Goal: Communication & Community: Answer question/provide support

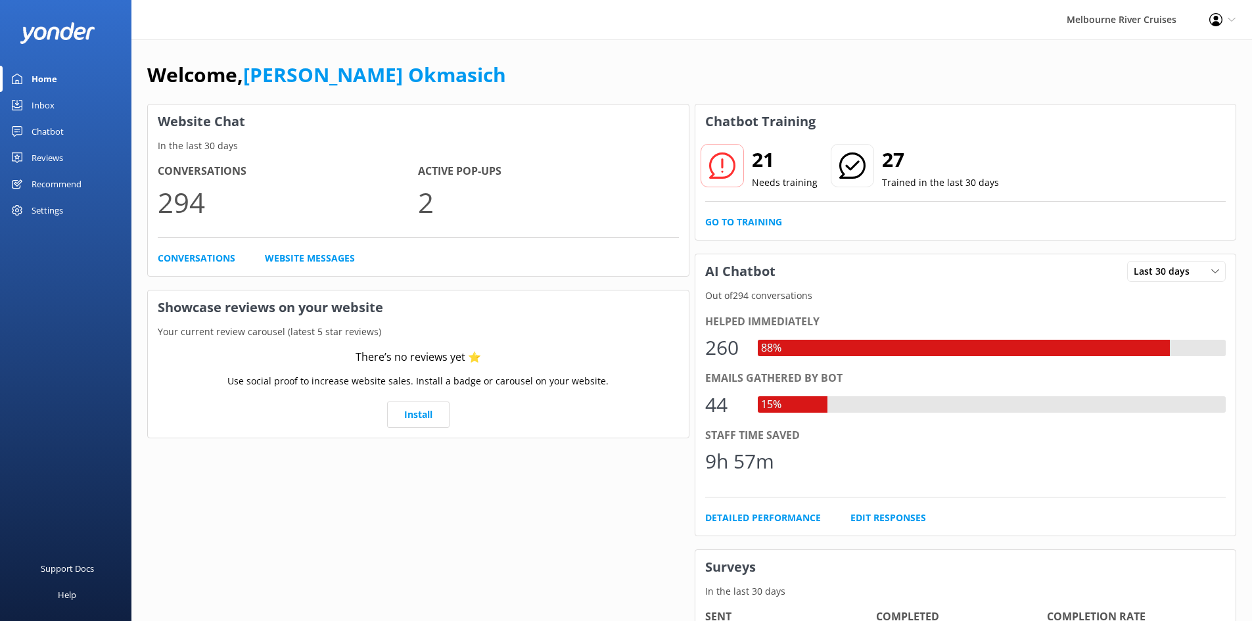
click at [62, 103] on link "Inbox" at bounding box center [65, 105] width 131 height 26
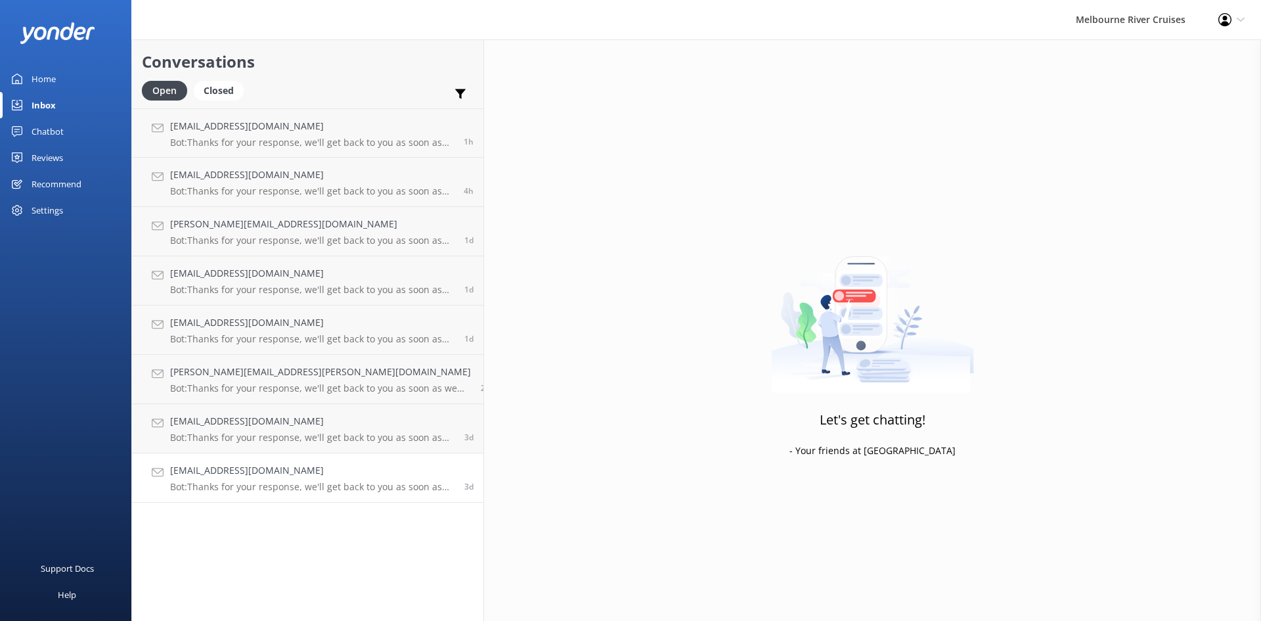
click at [302, 463] on link "[EMAIL_ADDRESS][DOMAIN_NAME] Bot: Thanks for your response, we'll get back to y…" at bounding box center [308, 477] width 352 height 49
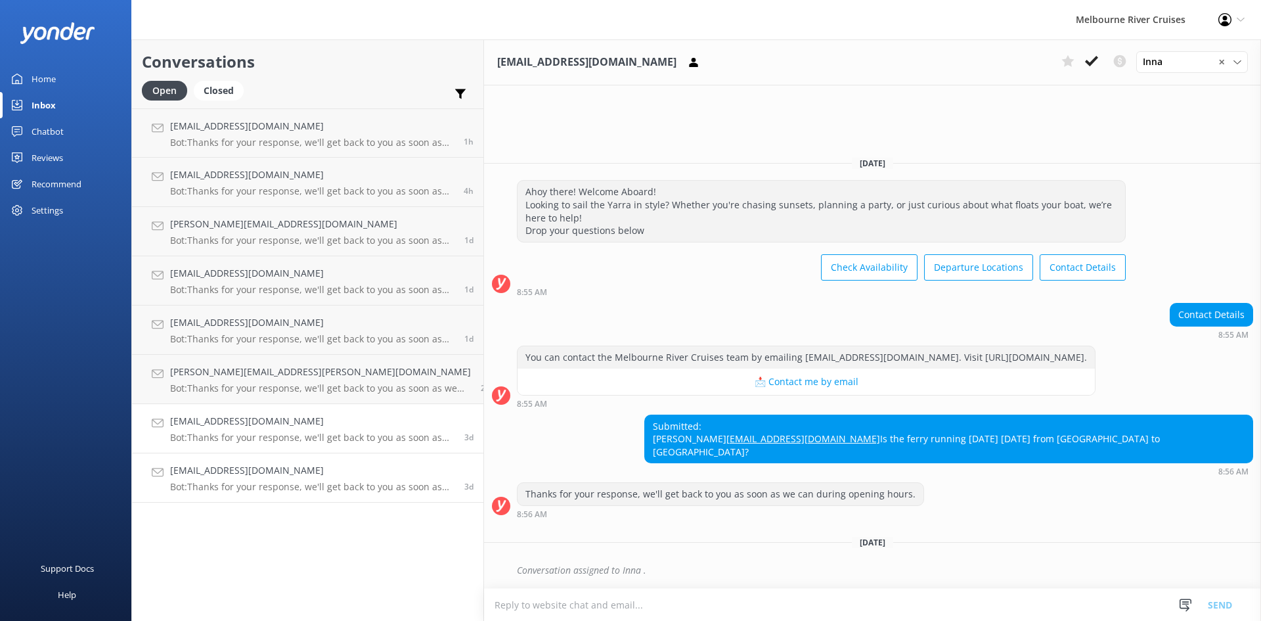
click at [273, 426] on h4 "[EMAIL_ADDRESS][DOMAIN_NAME]" at bounding box center [312, 421] width 284 height 14
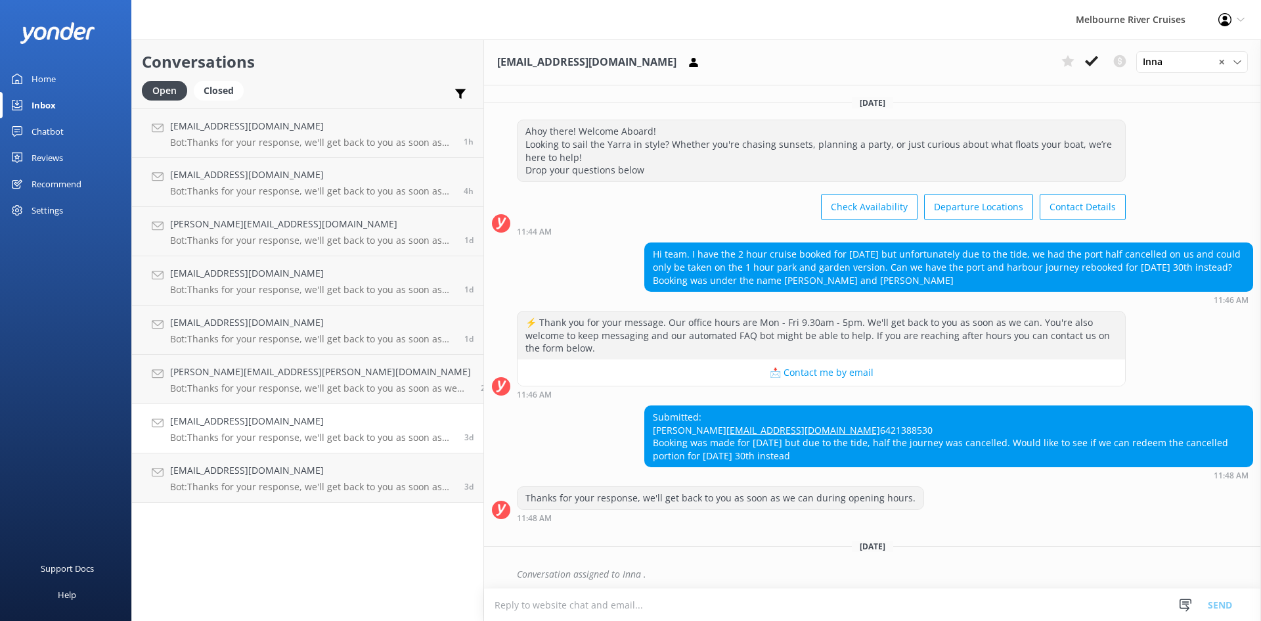
scroll to position [4, 0]
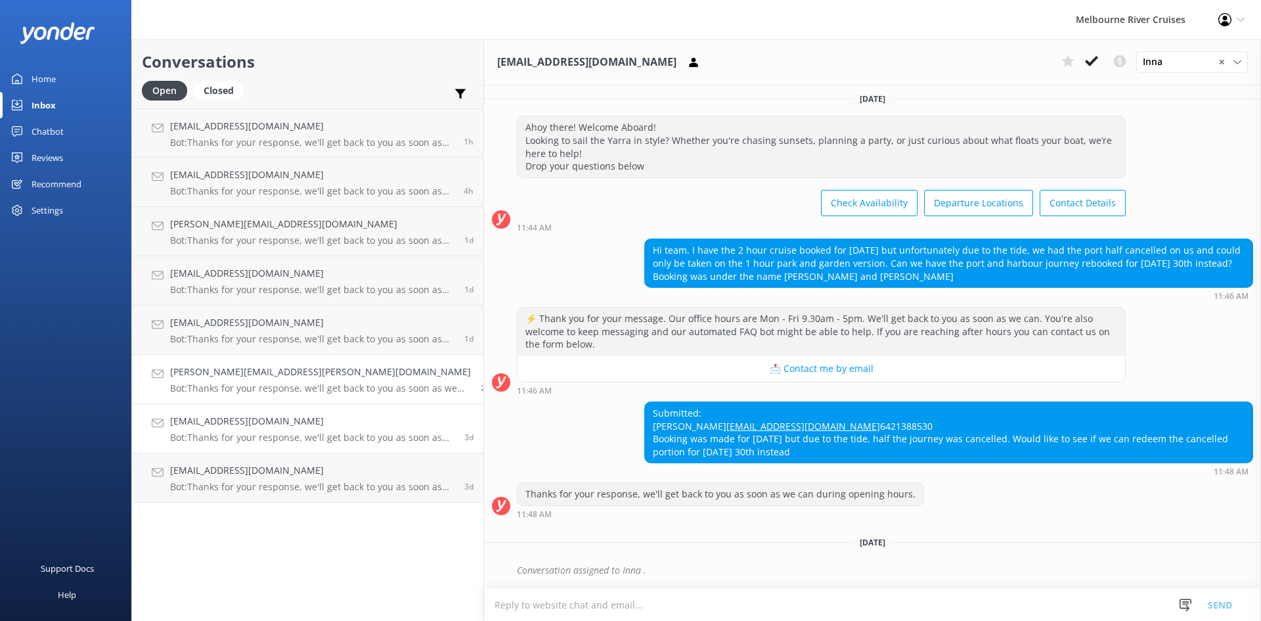
click at [281, 386] on p "Bot: Thanks for your response, we'll get back to you as soon as we can during o…" at bounding box center [320, 388] width 301 height 12
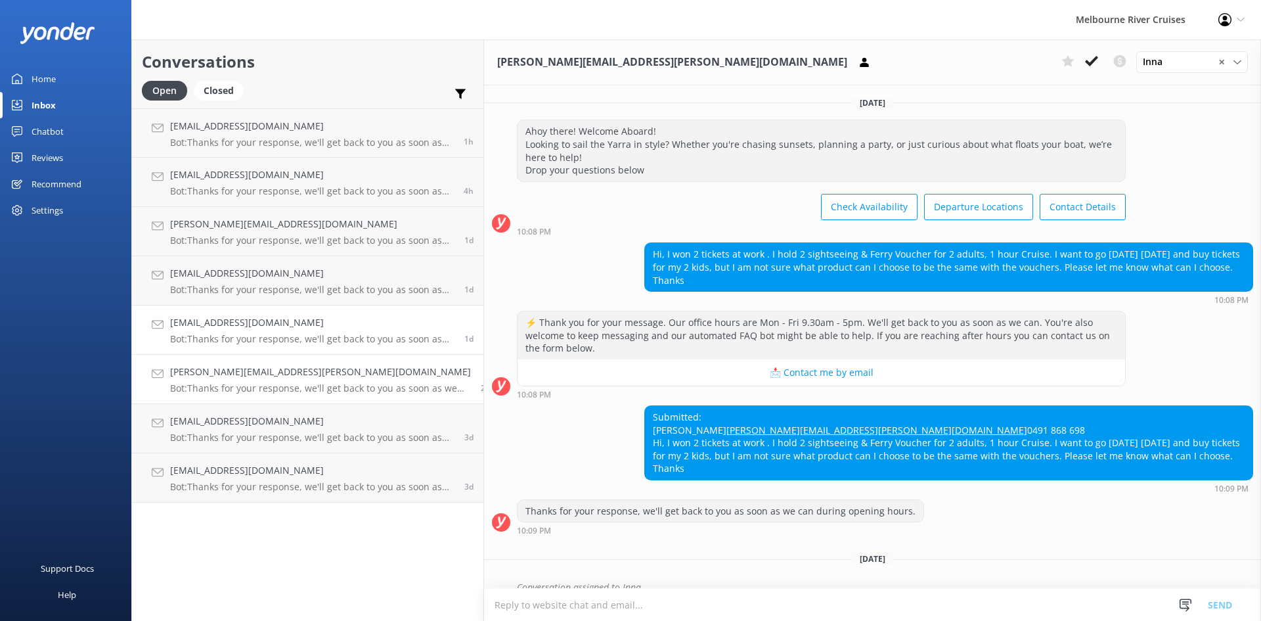
click at [279, 338] on p "Bot: Thanks for your response, we'll get back to you as soon as we can during o…" at bounding box center [312, 339] width 284 height 12
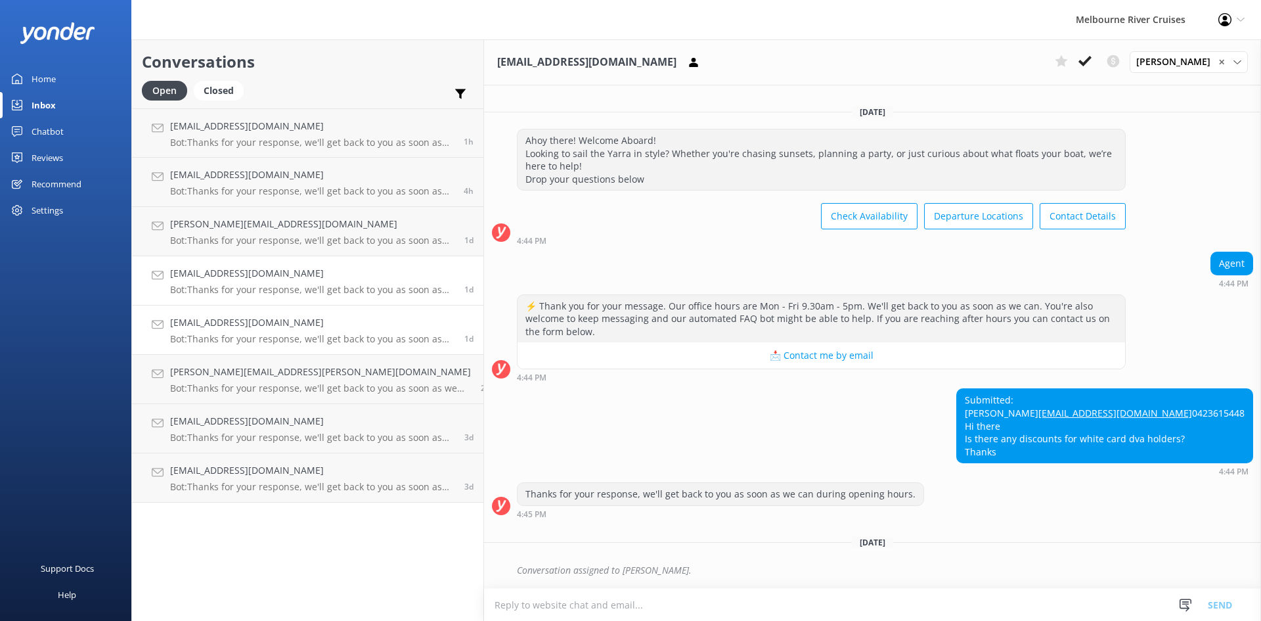
click at [275, 287] on p "Bot: Thanks for your response, we'll get back to you as soon as we can during o…" at bounding box center [312, 290] width 284 height 12
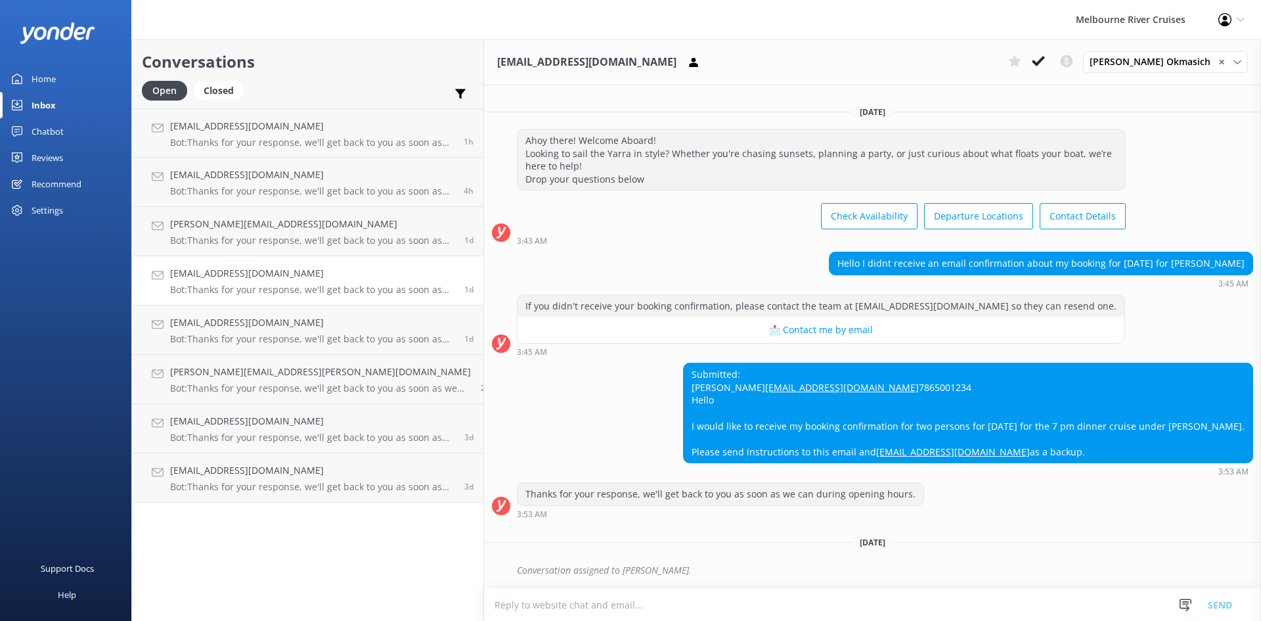
scroll to position [4, 0]
click at [272, 241] on p "Bot: Thanks for your response, we'll get back to you as soon as we can during o…" at bounding box center [312, 241] width 284 height 12
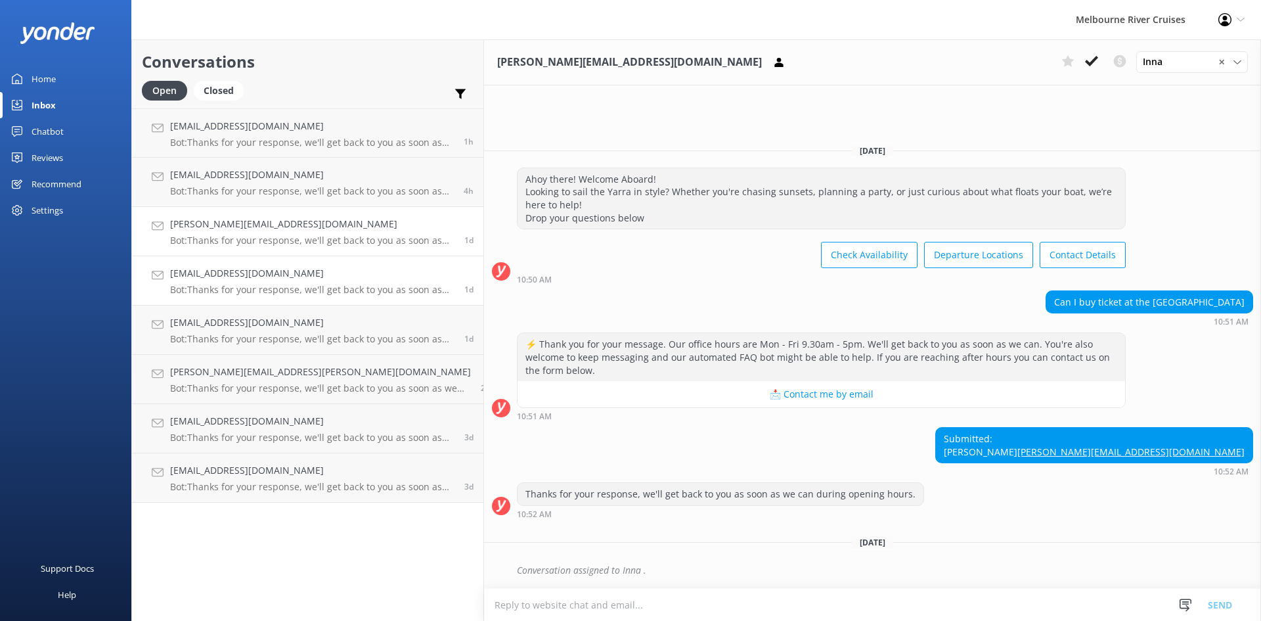
click at [286, 290] on p "Bot: Thanks for your response, we'll get back to you as soon as we can during o…" at bounding box center [312, 290] width 284 height 12
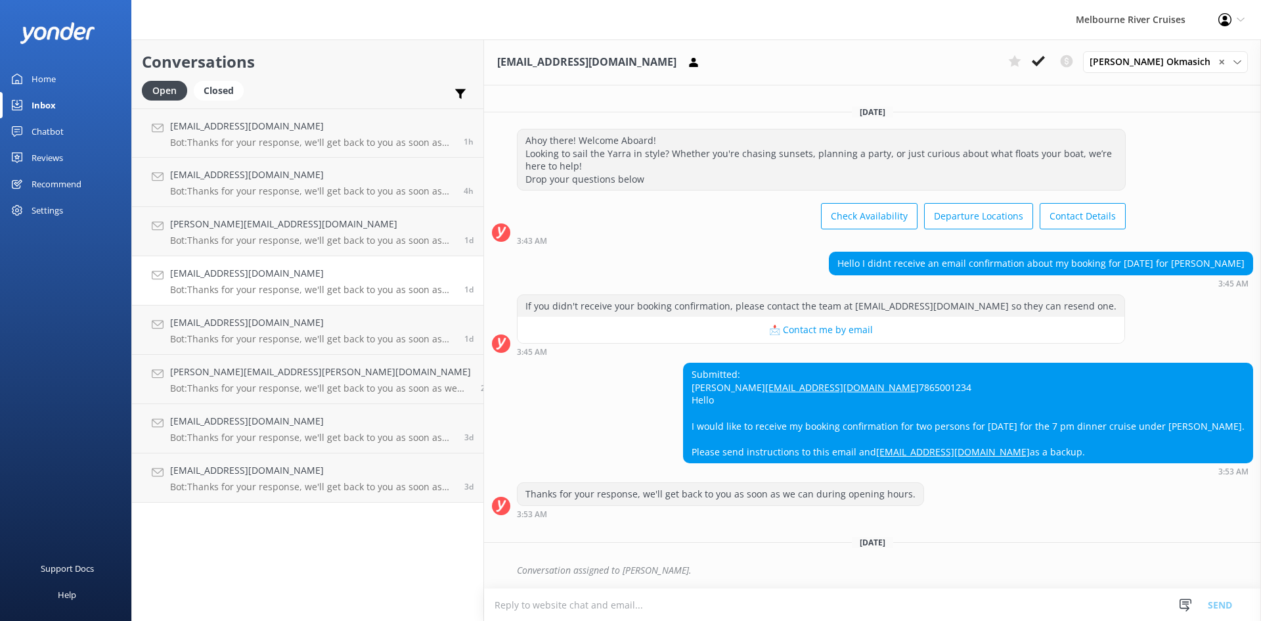
scroll to position [4, 0]
click at [283, 226] on h4 "[PERSON_NAME][EMAIL_ADDRESS][DOMAIN_NAME]" at bounding box center [312, 224] width 284 height 14
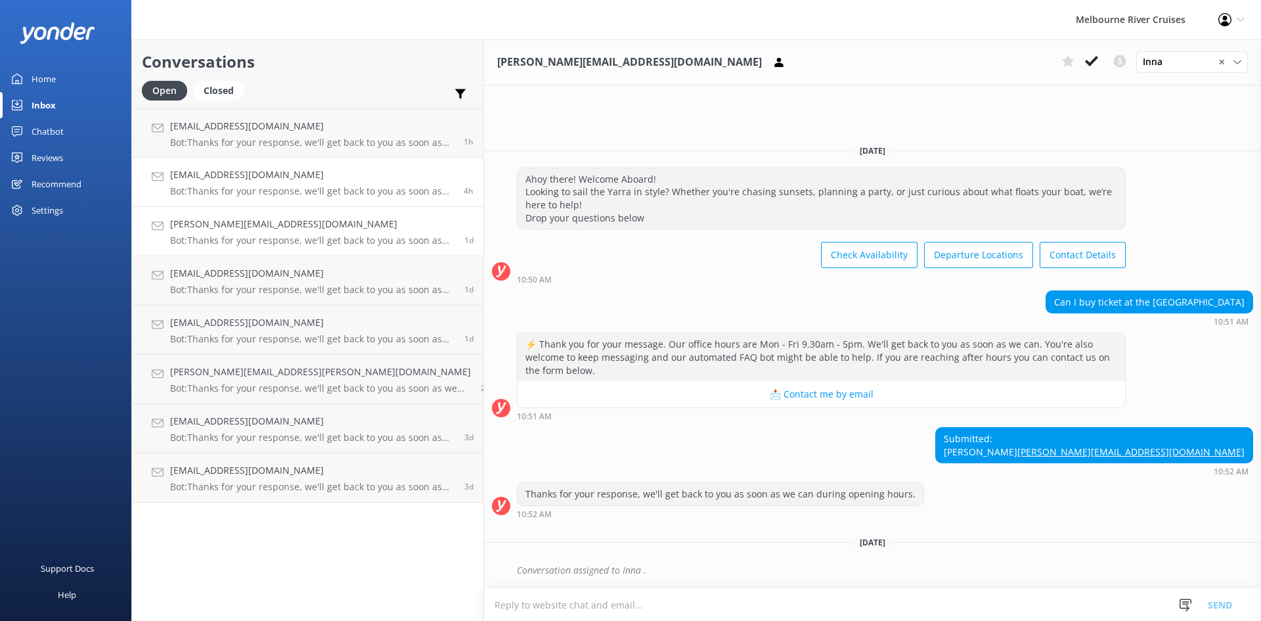
click at [286, 186] on p "Bot: Thanks for your response, we'll get back to you as soon as we can during o…" at bounding box center [312, 191] width 284 height 12
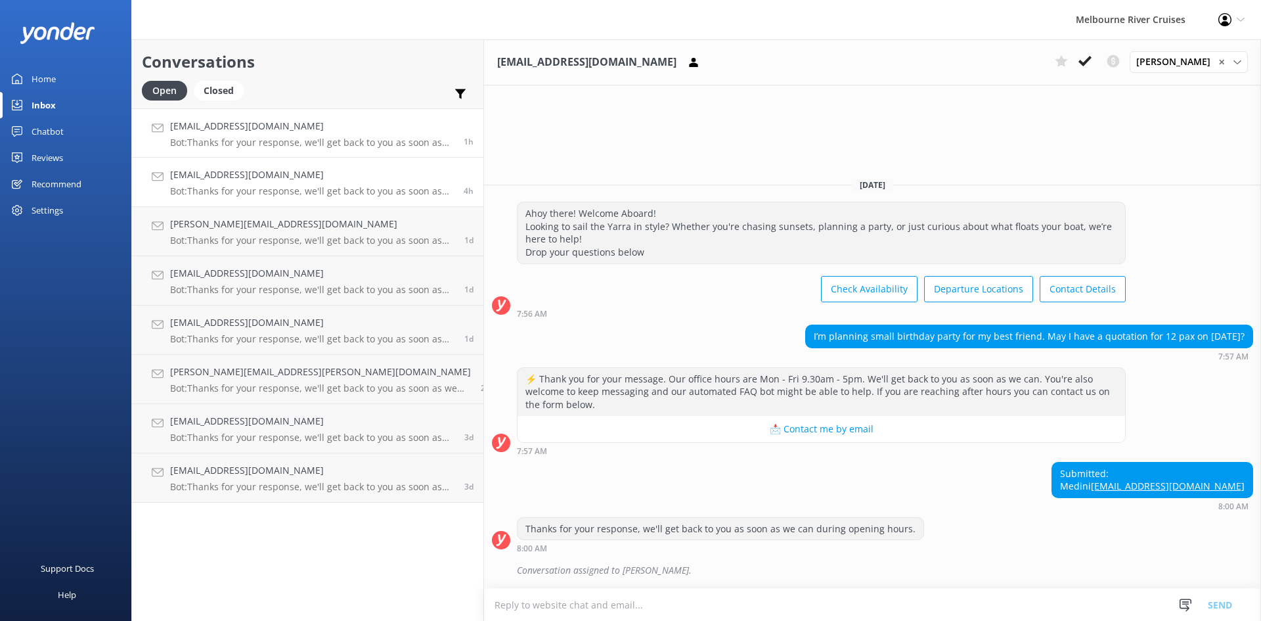
click at [292, 130] on h4 "[EMAIL_ADDRESS][DOMAIN_NAME]" at bounding box center [312, 126] width 284 height 14
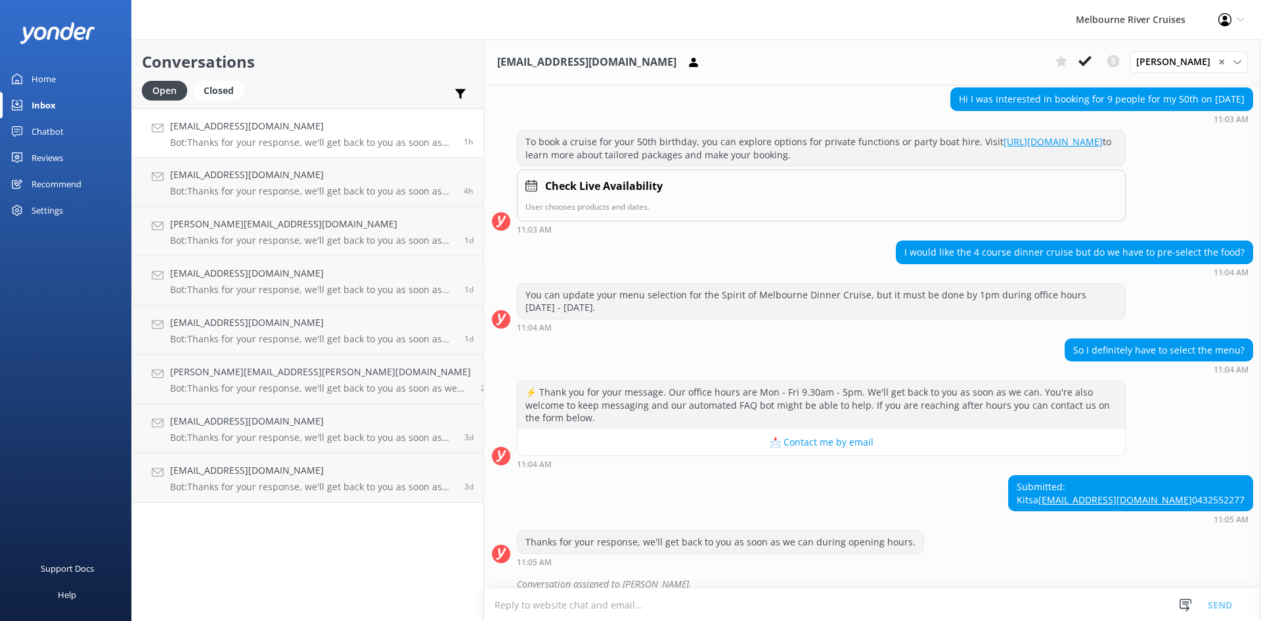
scroll to position [156, 0]
click at [295, 167] on link "[EMAIL_ADDRESS][DOMAIN_NAME] Bot: Thanks for your response, we'll get back to y…" at bounding box center [308, 182] width 352 height 49
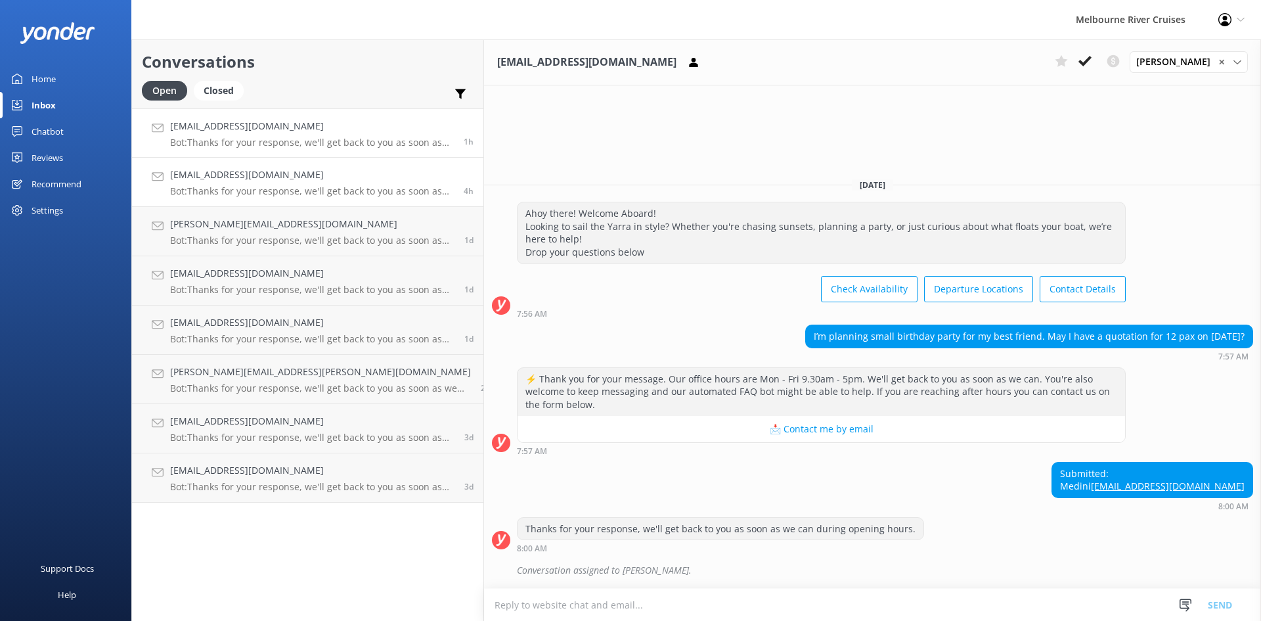
click at [291, 145] on p "Bot: Thanks for your response, we'll get back to you as soon as we can during o…" at bounding box center [312, 143] width 284 height 12
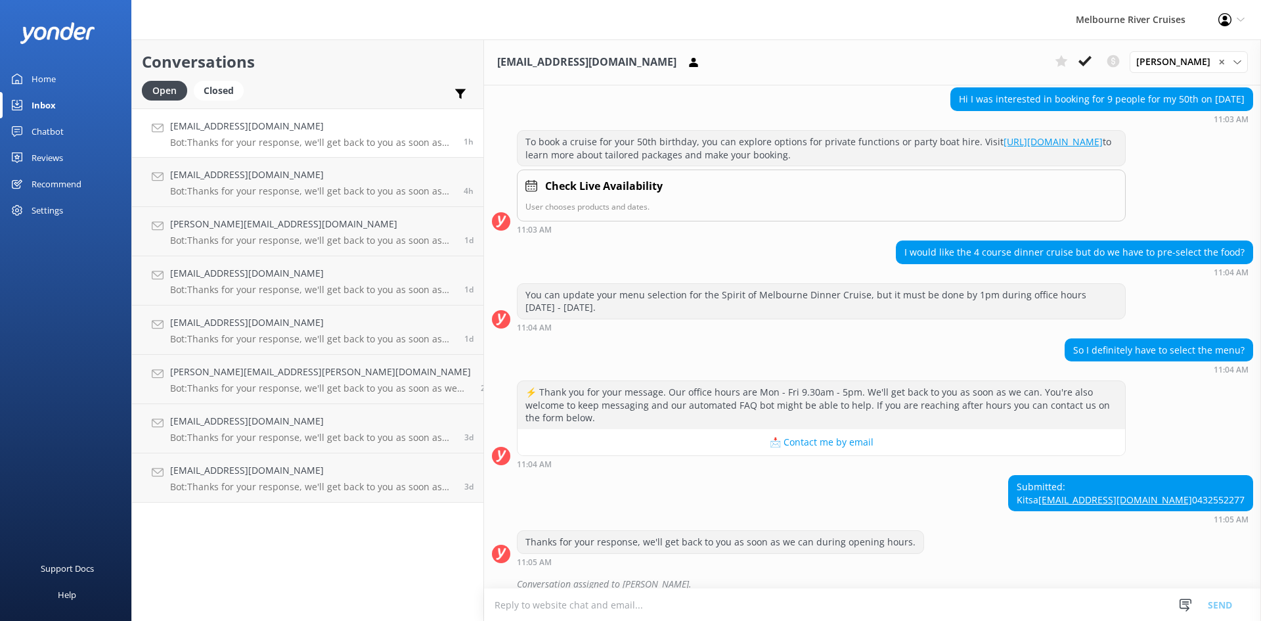
scroll to position [156, 0]
click at [279, 365] on h4 "[PERSON_NAME][EMAIL_ADDRESS][PERSON_NAME][DOMAIN_NAME]" at bounding box center [320, 372] width 301 height 14
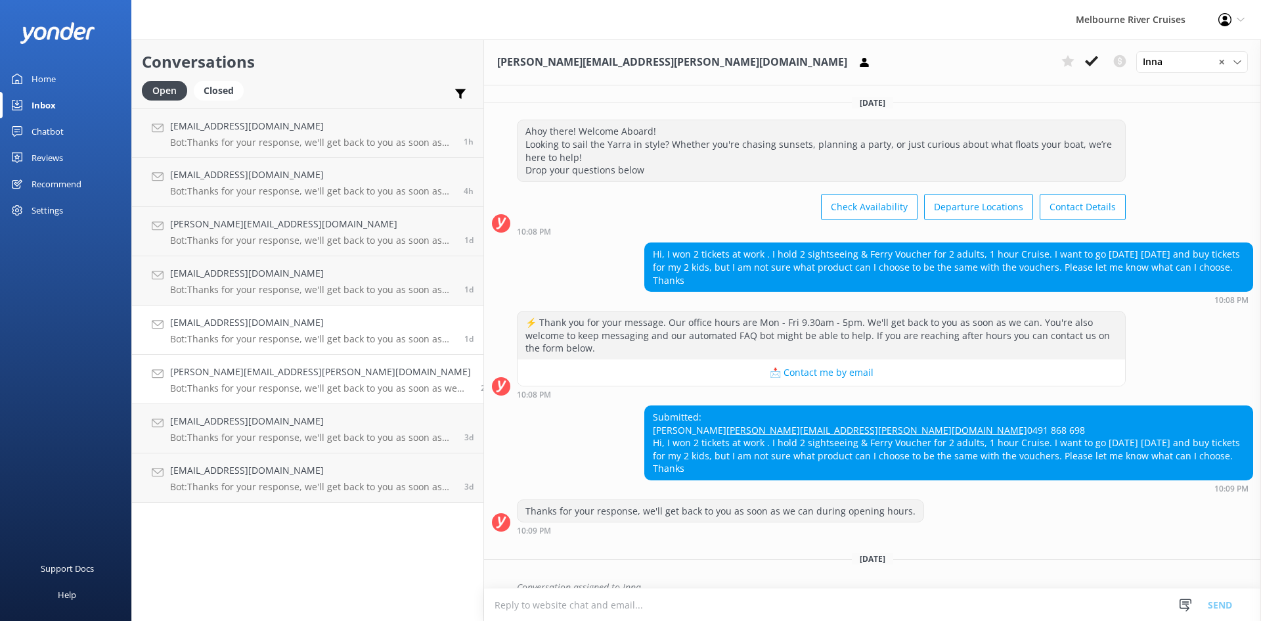
click at [264, 317] on h4 "[EMAIL_ADDRESS][DOMAIN_NAME]" at bounding box center [312, 322] width 284 height 14
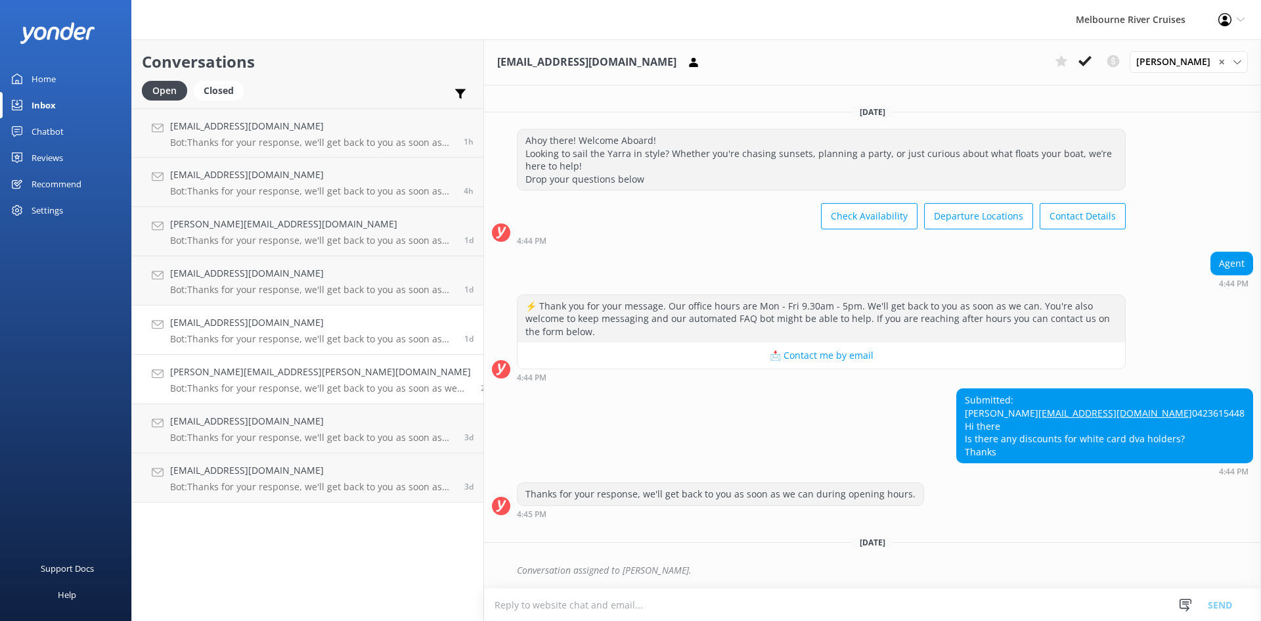
click at [279, 375] on h4 "[PERSON_NAME][EMAIL_ADDRESS][PERSON_NAME][DOMAIN_NAME]" at bounding box center [320, 372] width 301 height 14
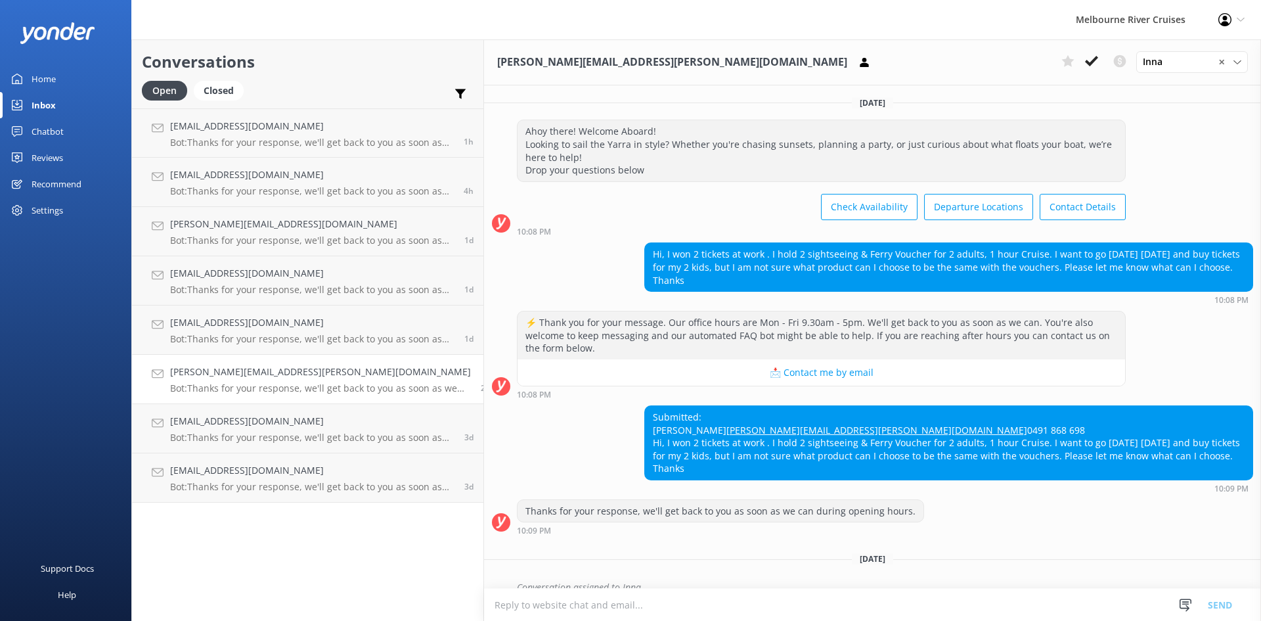
click at [280, 398] on link "[PERSON_NAME][EMAIL_ADDRESS][PERSON_NAME][DOMAIN_NAME] Bot: Thanks for your res…" at bounding box center [308, 379] width 352 height 49
click at [269, 297] on link "[EMAIL_ADDRESS][DOMAIN_NAME] Bot: Thanks for your response, we'll get back to y…" at bounding box center [308, 280] width 352 height 49
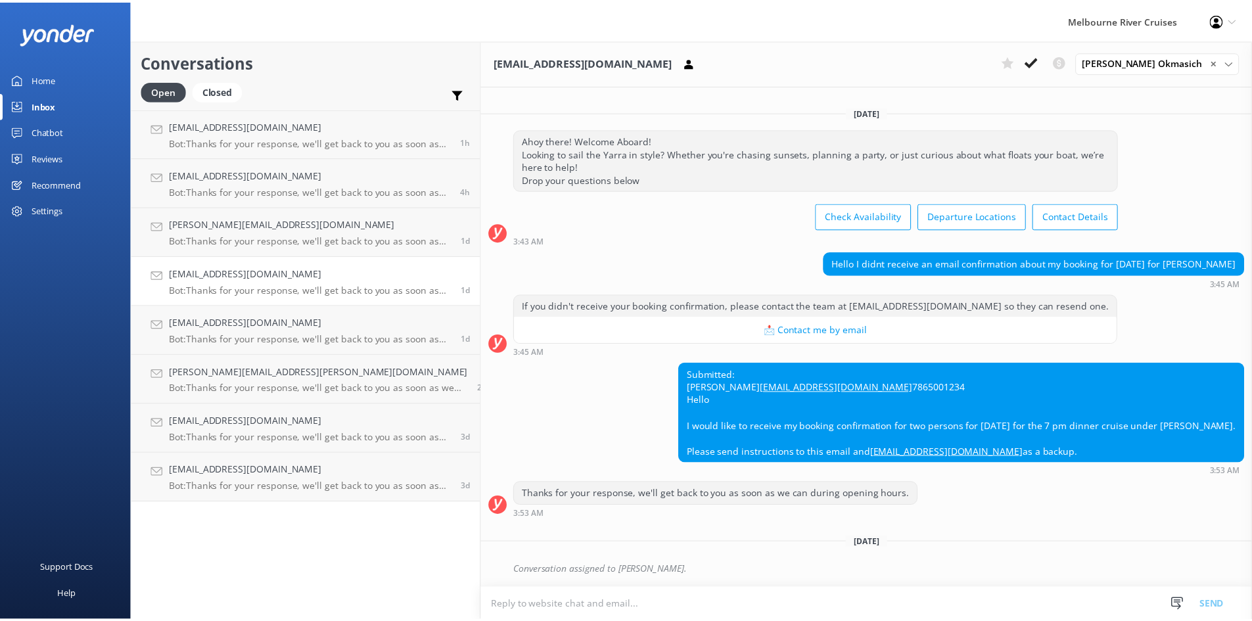
scroll to position [4, 0]
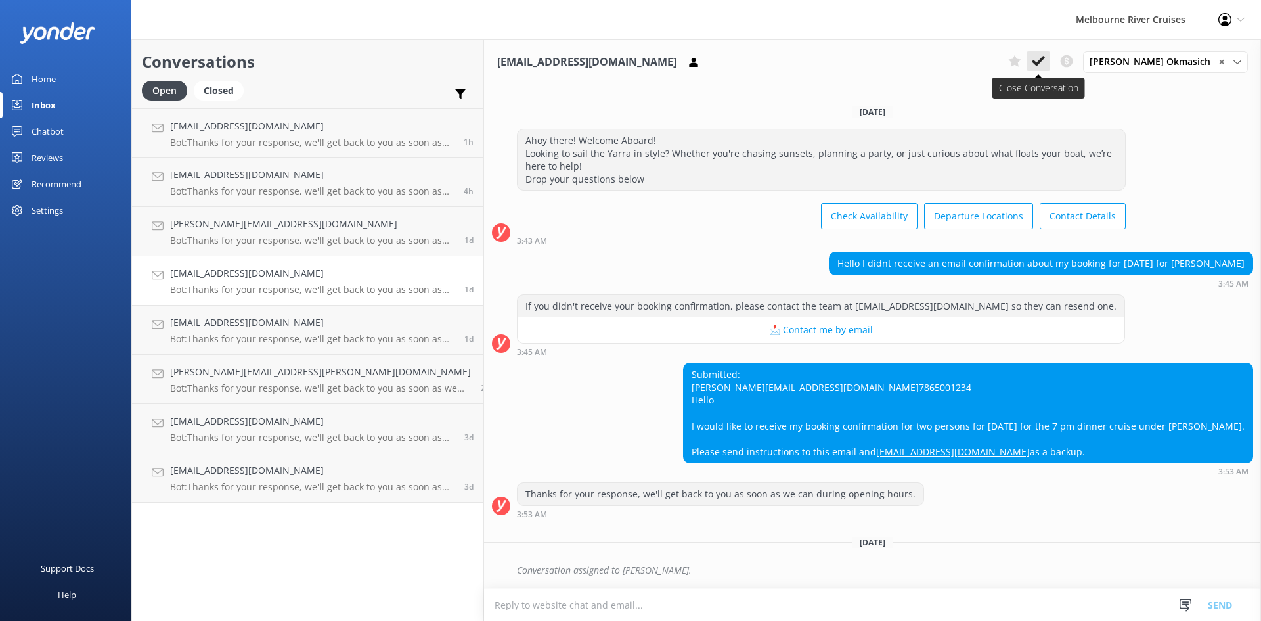
click at [1045, 62] on icon at bounding box center [1038, 61] width 13 height 13
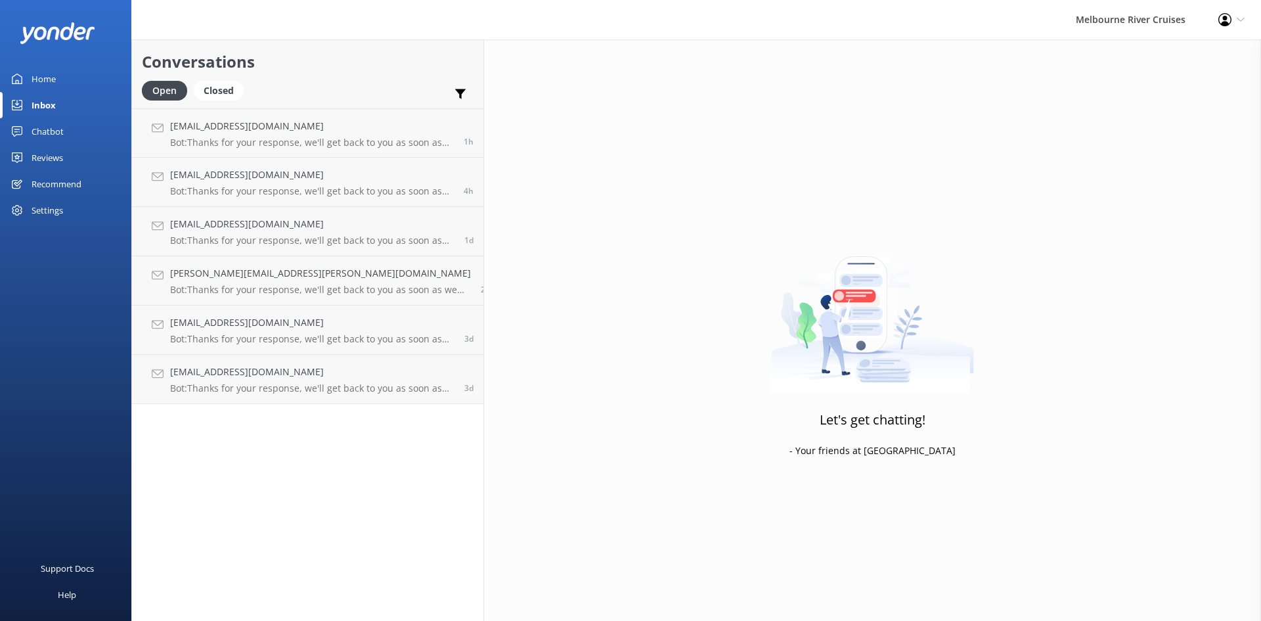
click at [51, 74] on div "Home" at bounding box center [44, 79] width 24 height 26
